Goal: Navigation & Orientation: Find specific page/section

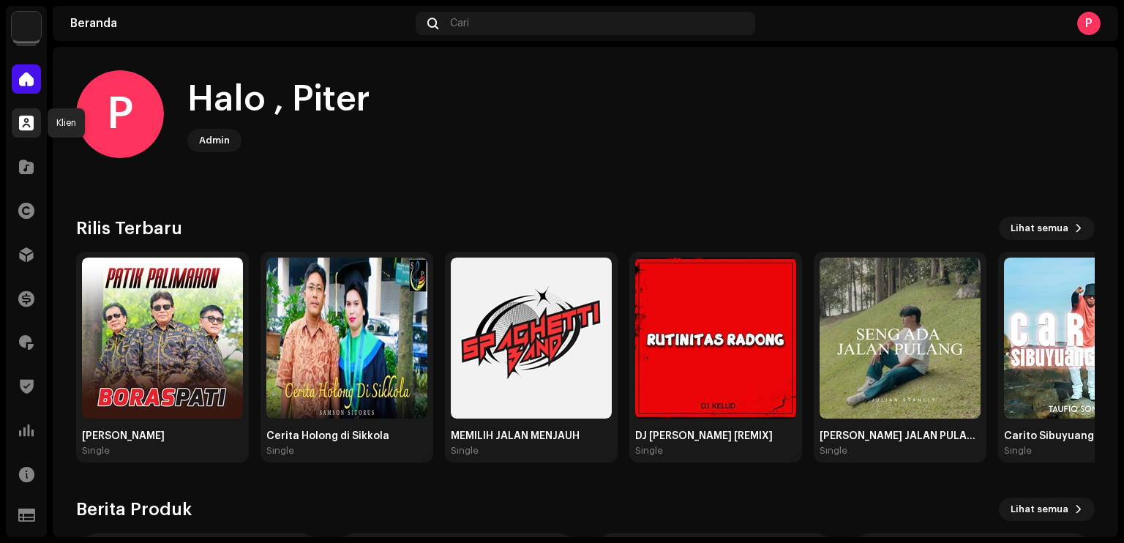
click at [20, 117] on span at bounding box center [26, 123] width 15 height 12
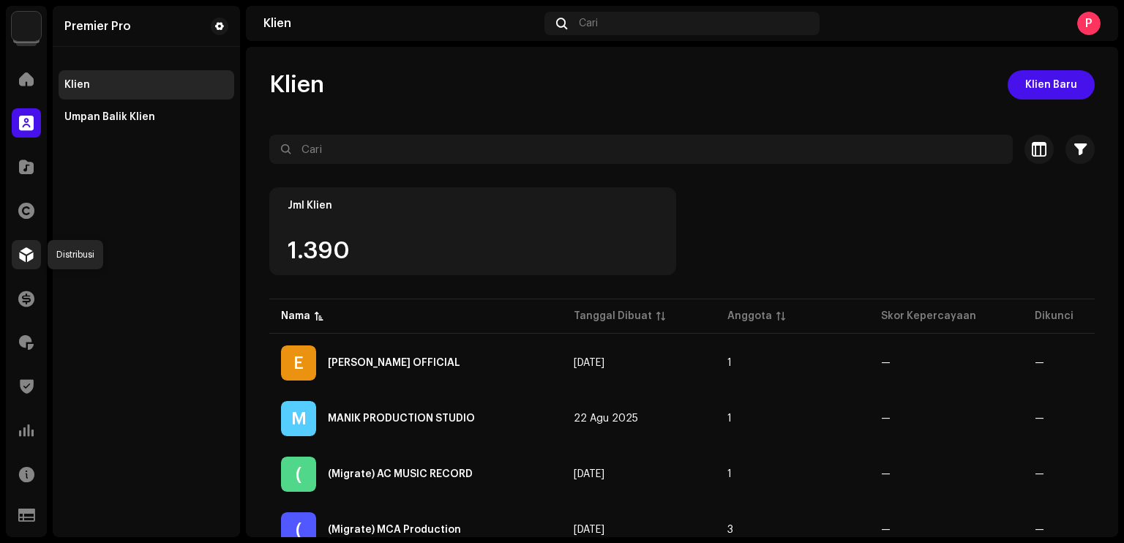
click at [31, 260] on span at bounding box center [26, 255] width 15 height 12
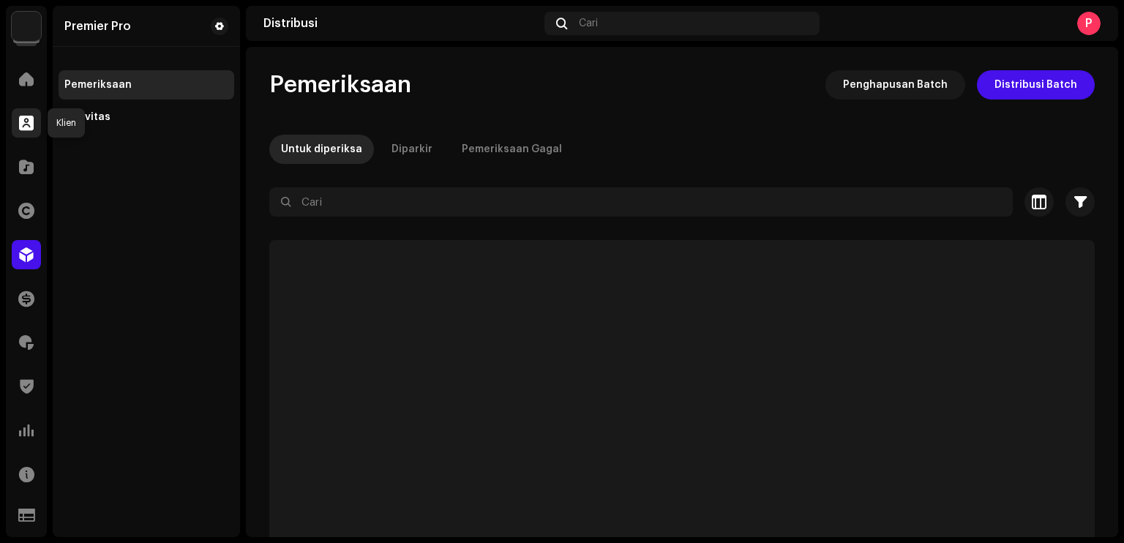
click at [32, 111] on div at bounding box center [26, 122] width 29 height 29
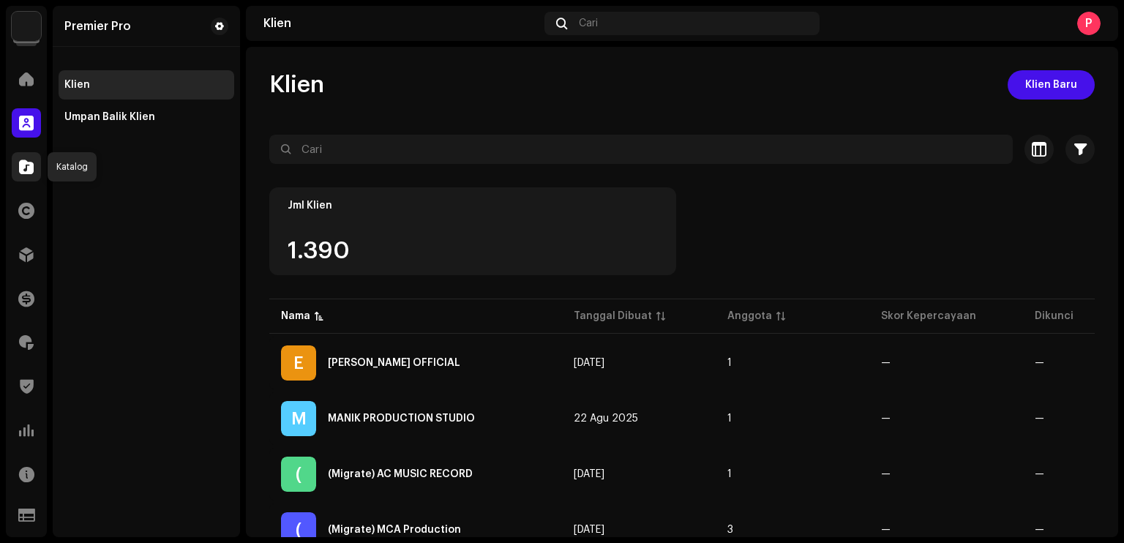
click at [29, 165] on span at bounding box center [26, 167] width 15 height 12
